Goal: Find specific page/section: Find specific page/section

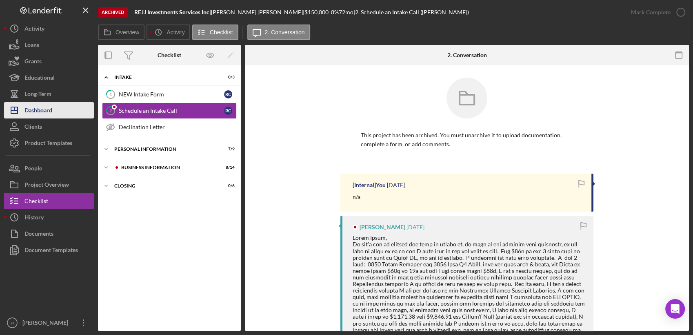
click at [52, 103] on button "Icon/Dashboard Dashboard" at bounding box center [49, 110] width 90 height 16
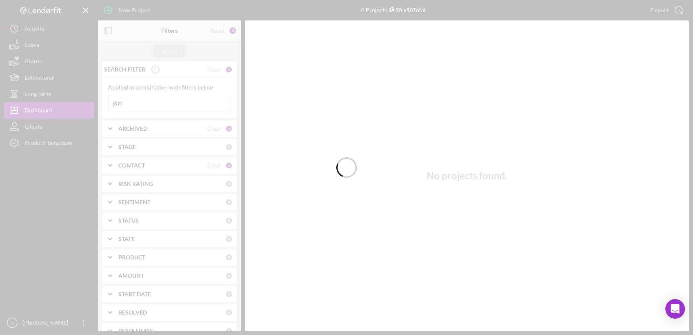
click at [165, 101] on div at bounding box center [346, 167] width 693 height 335
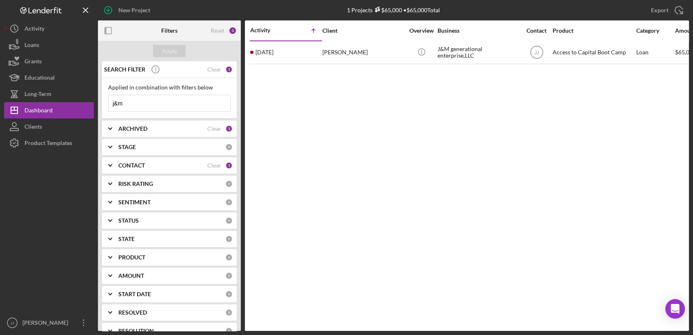
click at [159, 106] on input "j&m" at bounding box center [170, 103] width 122 height 16
type input "j"
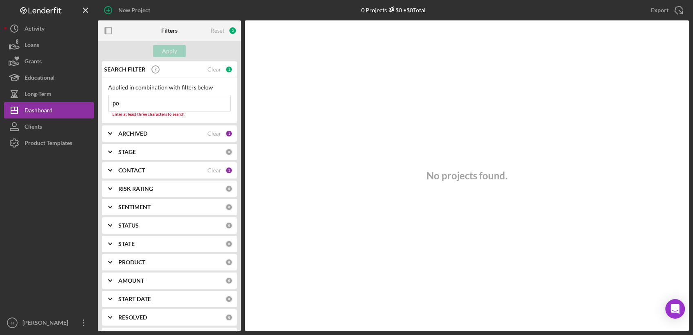
type input "p"
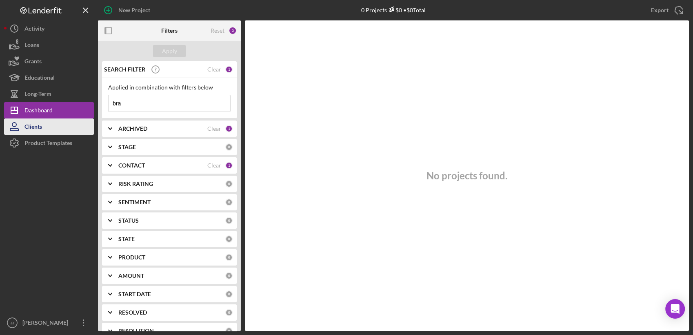
type input "bra"
